Goal: Browse casually: Explore the website without a specific task or goal

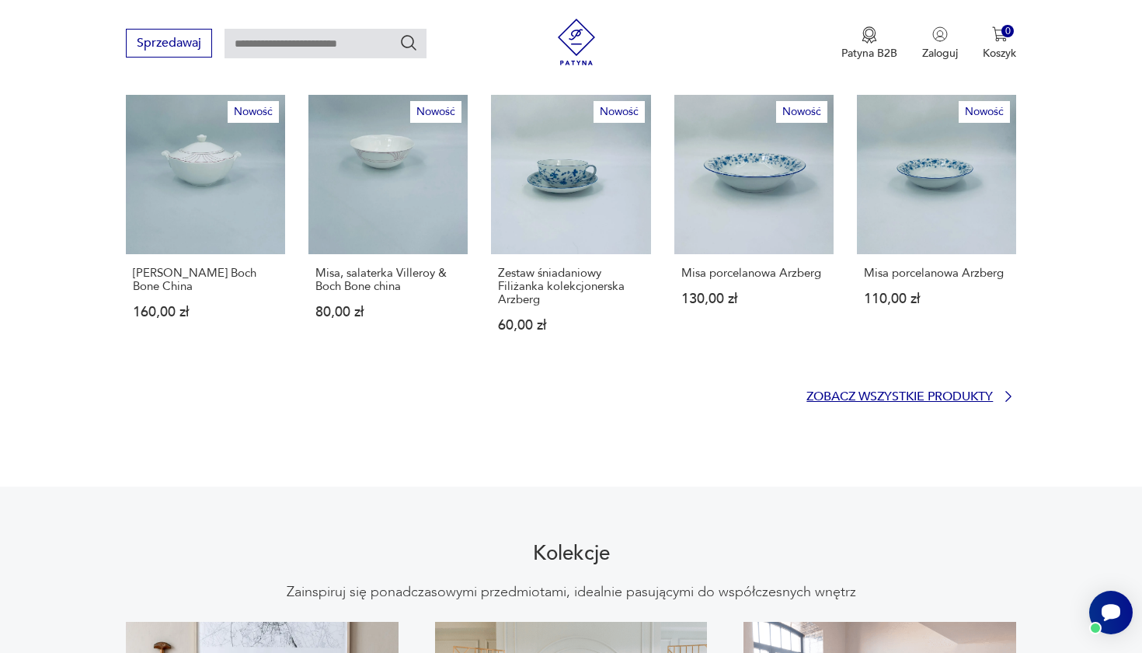
click at [922, 392] on p "Zobacz wszystkie produkty" at bounding box center [900, 397] width 187 height 10
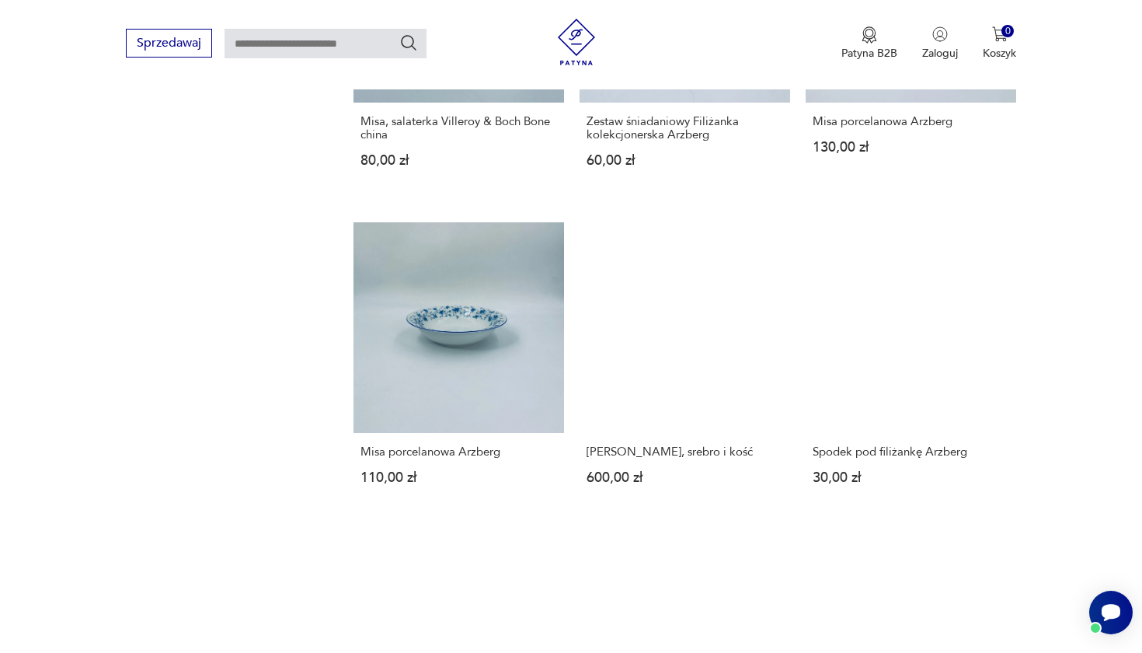
scroll to position [1267, 0]
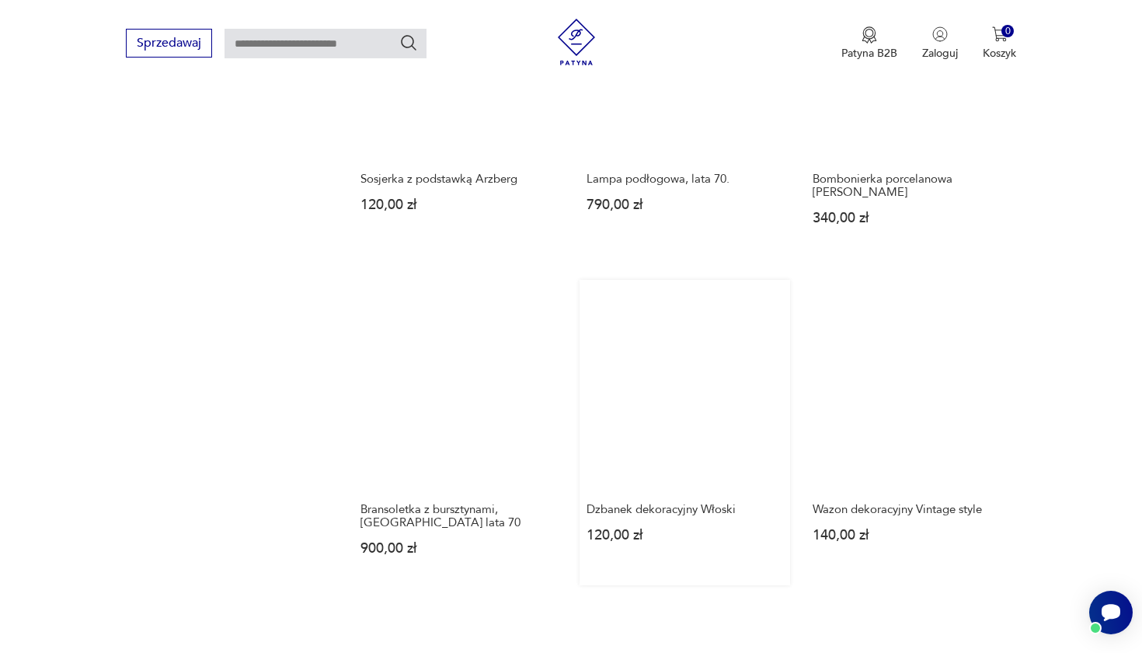
scroll to position [1252, 0]
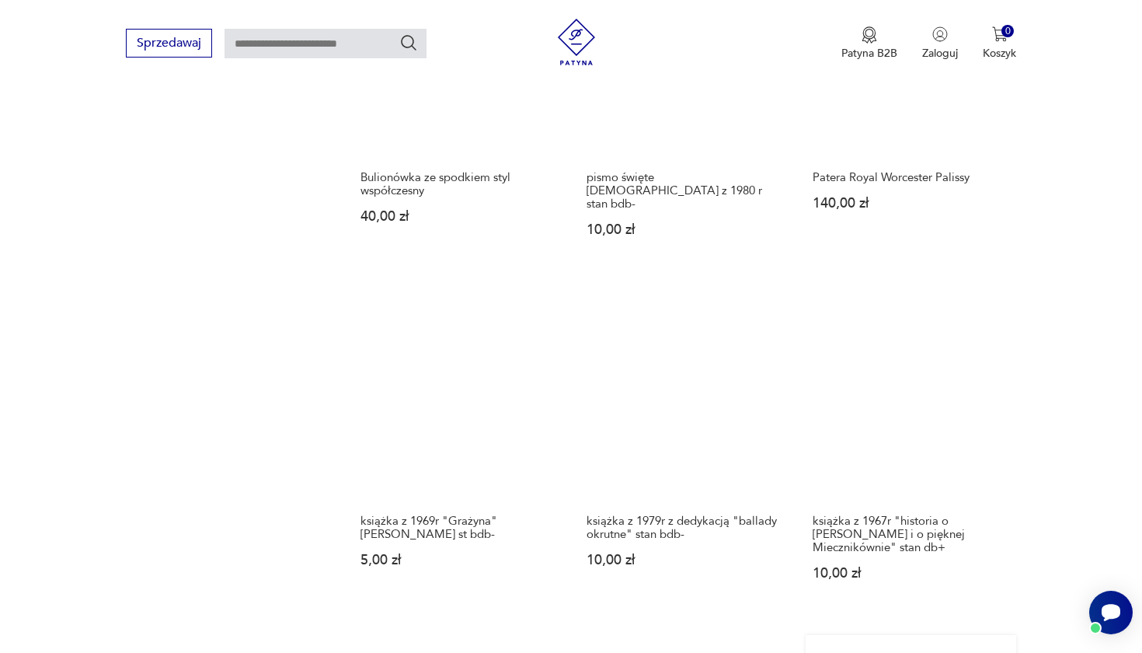
scroll to position [1225, 0]
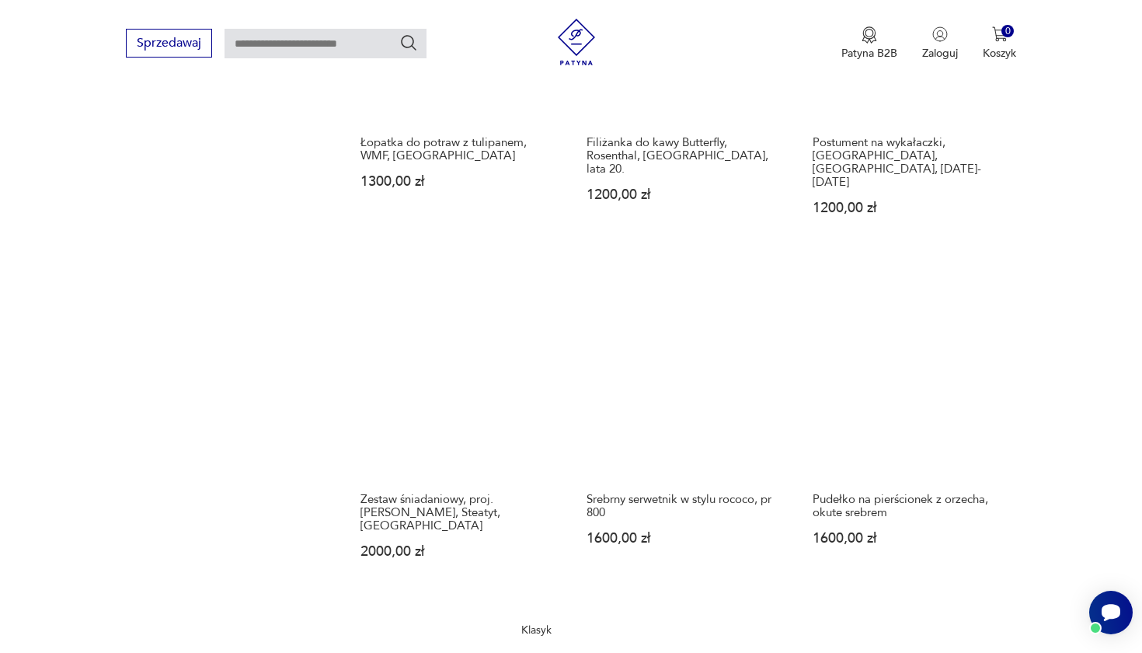
scroll to position [1247, 0]
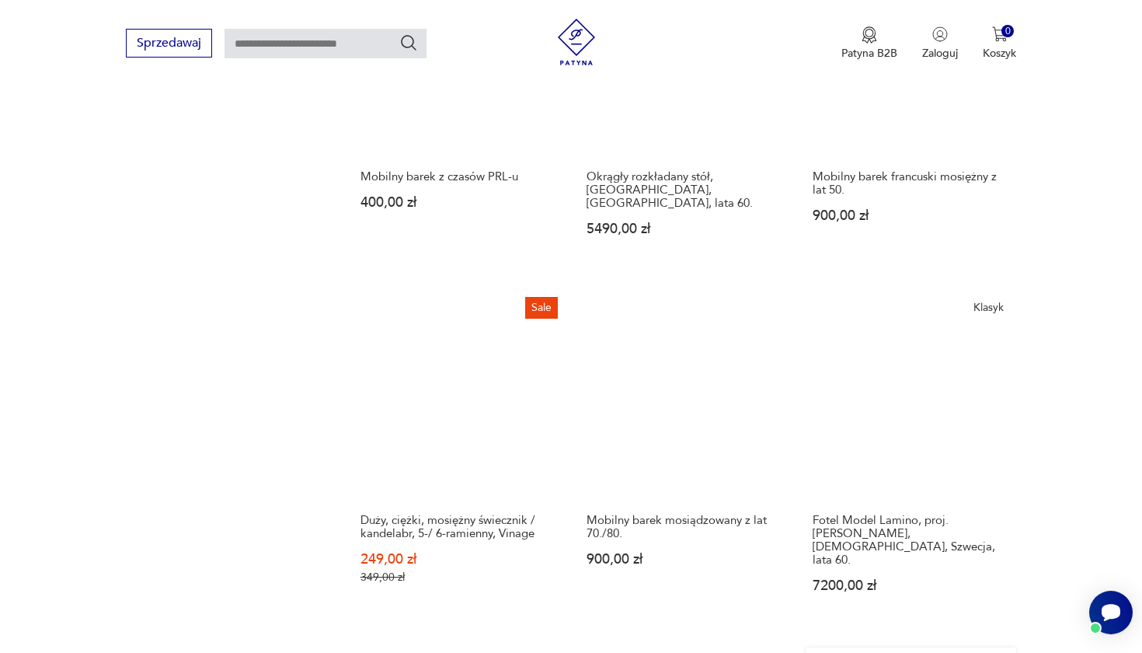
scroll to position [1517, 0]
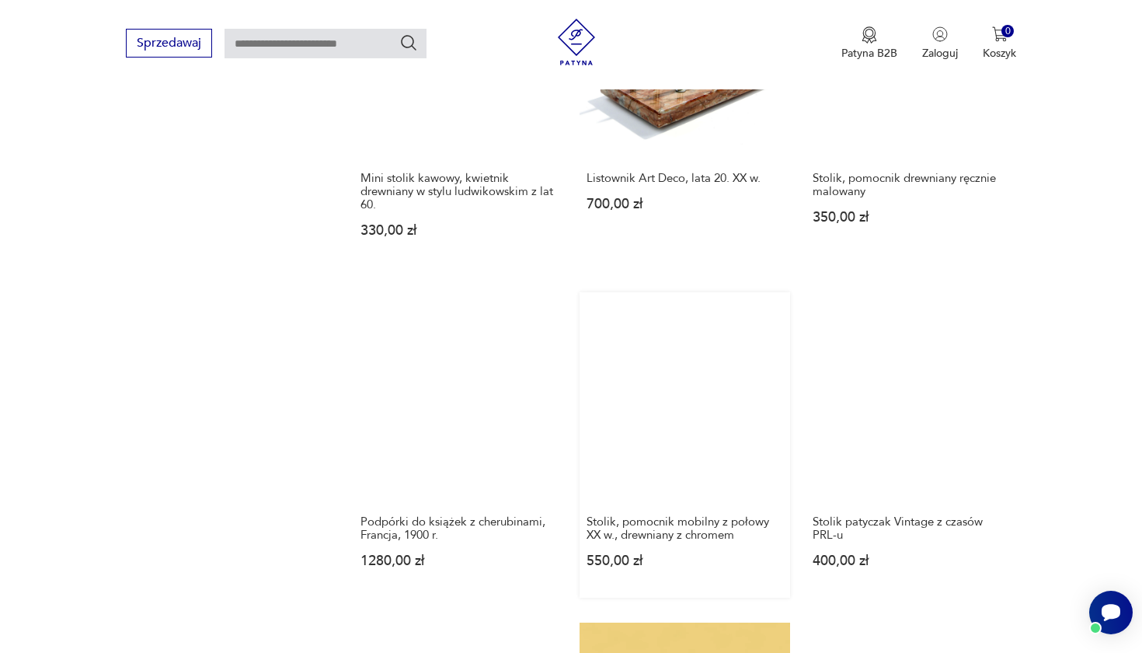
scroll to position [1326, 0]
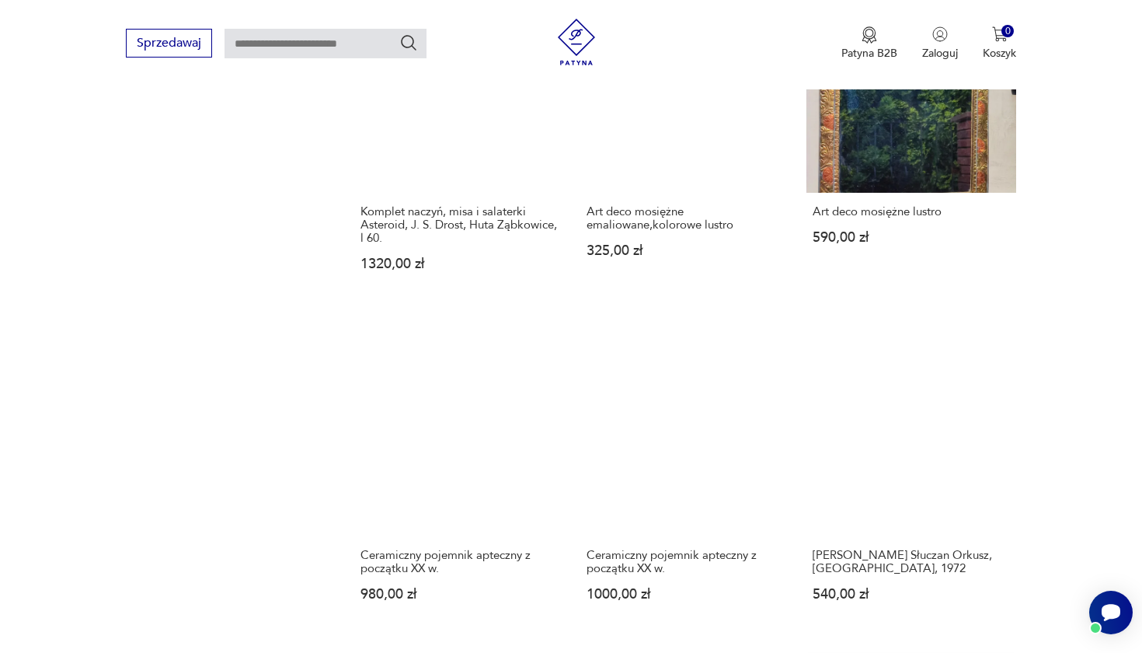
scroll to position [1278, 0]
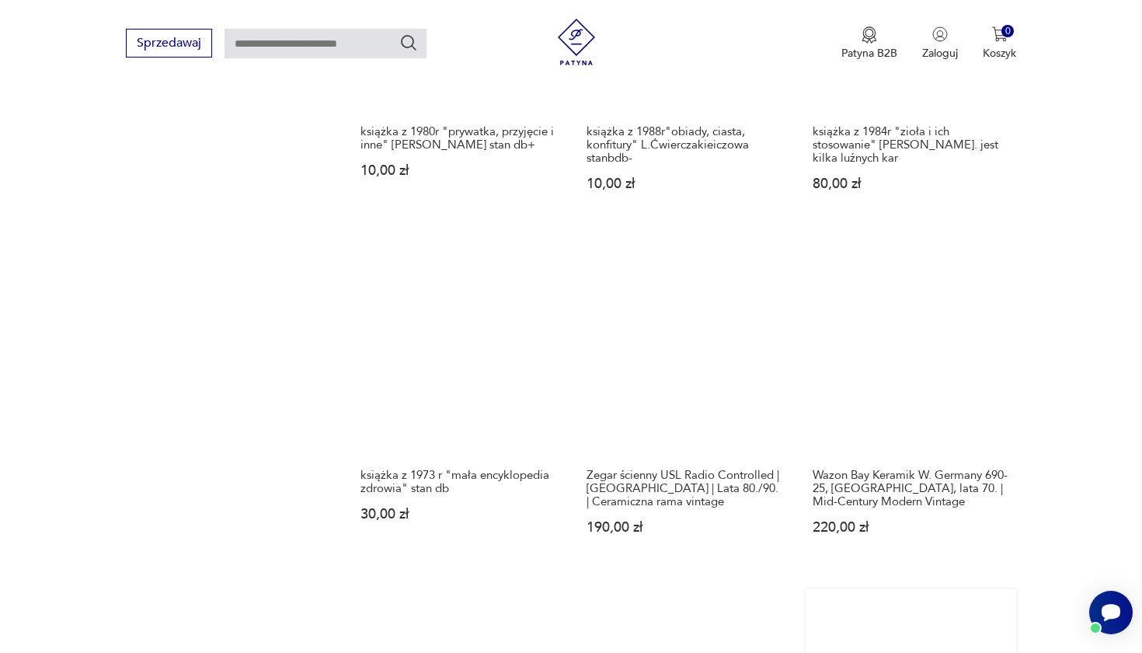
scroll to position [1313, 0]
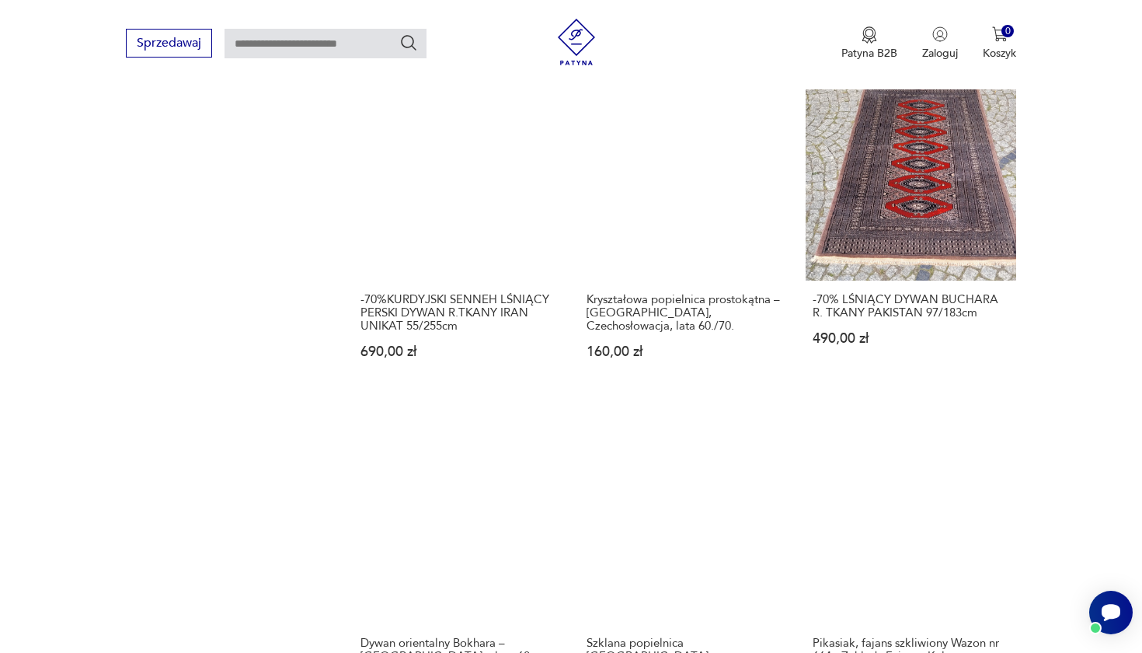
scroll to position [1269, 0]
